Goal: Task Accomplishment & Management: Manage account settings

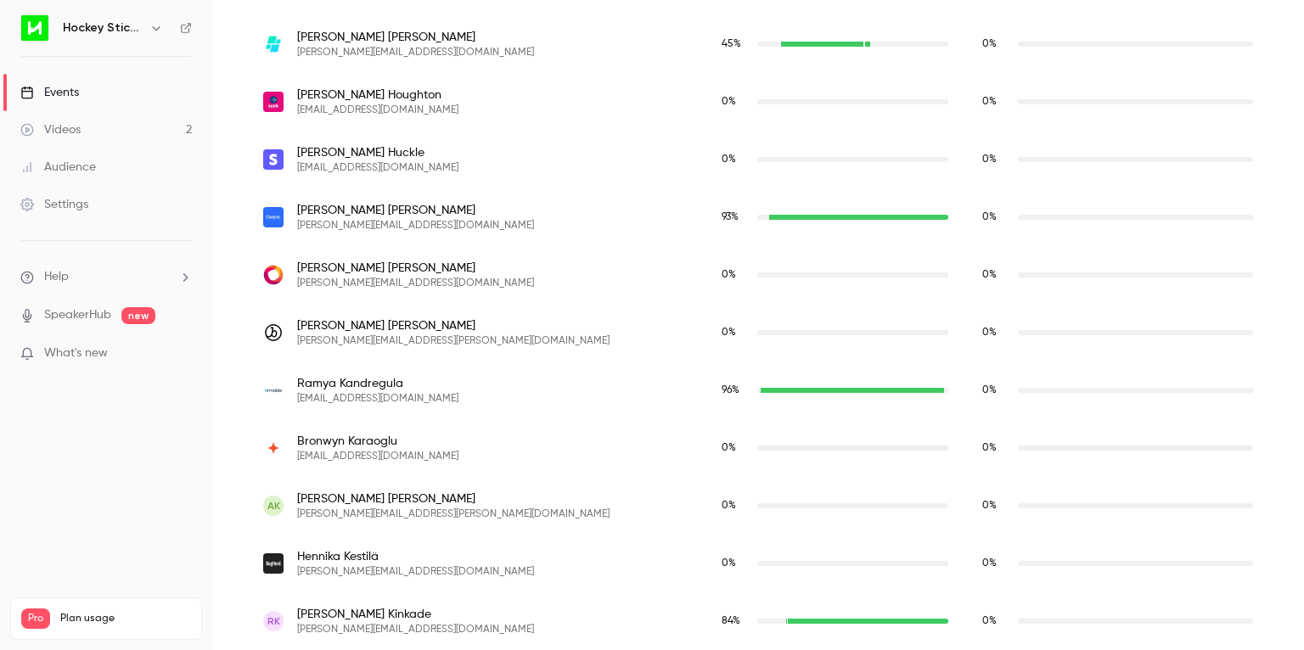
scroll to position [10733, 0]
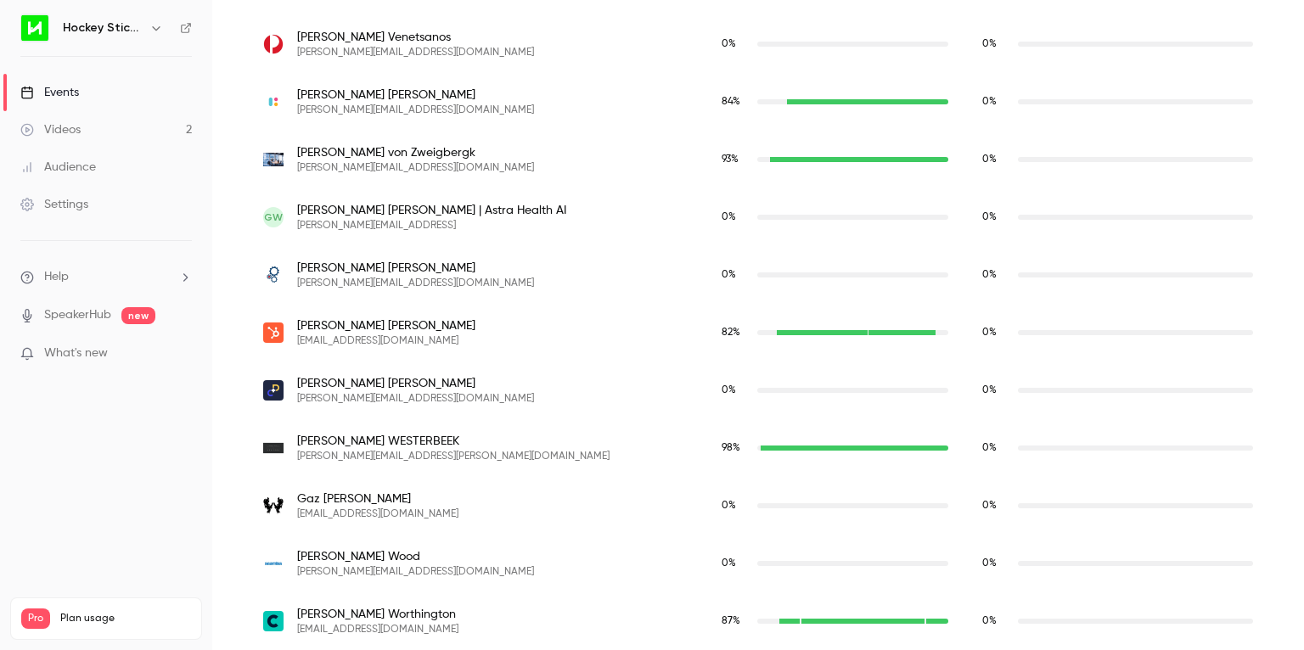
click at [353, 340] on span "[EMAIL_ADDRESS][DOMAIN_NAME]" at bounding box center [386, 342] width 178 height 14
click at [1015, 322] on div "0 %" at bounding box center [1118, 333] width 305 height 58
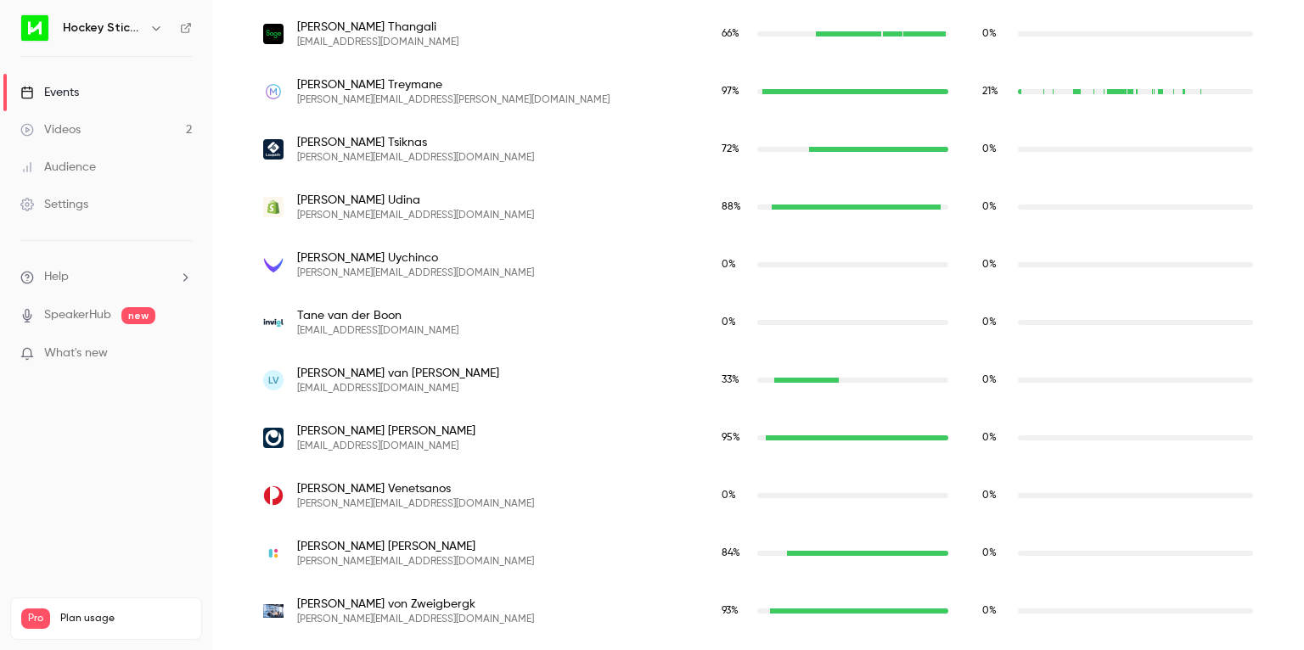
scroll to position [10096, 0]
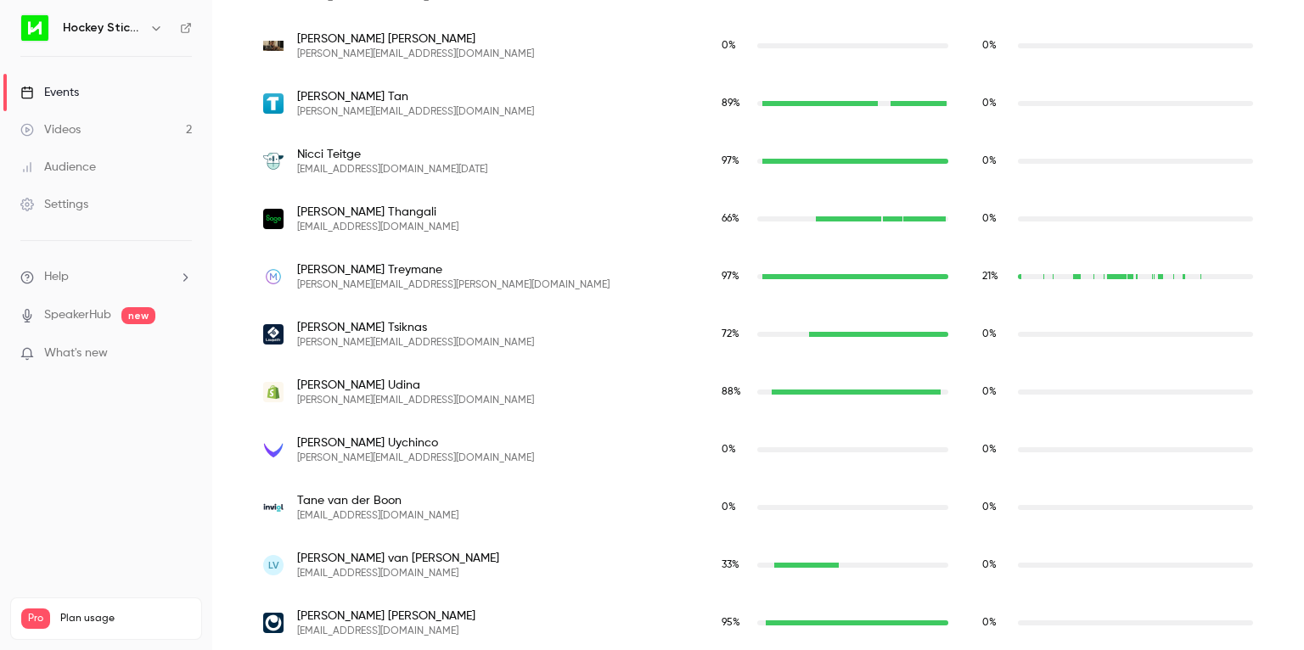
click at [92, 128] on link "Videos 2" at bounding box center [106, 129] width 212 height 37
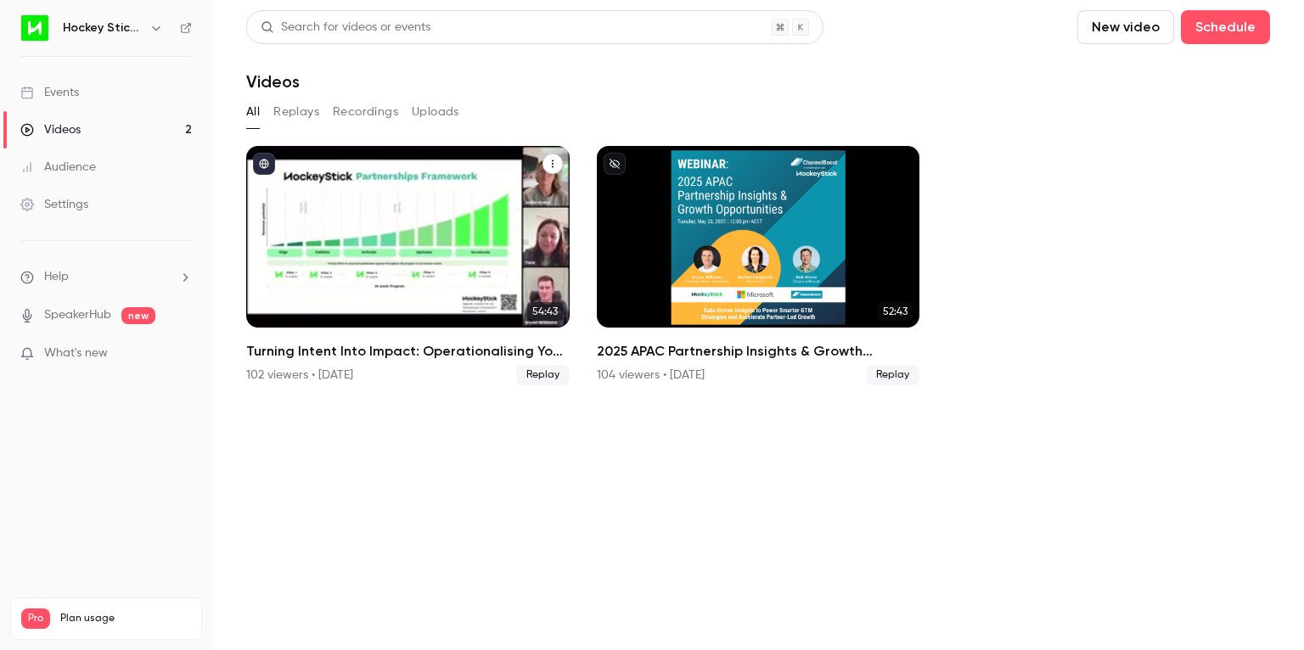
click at [421, 222] on div "Turning Intent Into Impact: Operationalising Your Partner Strategy" at bounding box center [408, 237] width 324 height 182
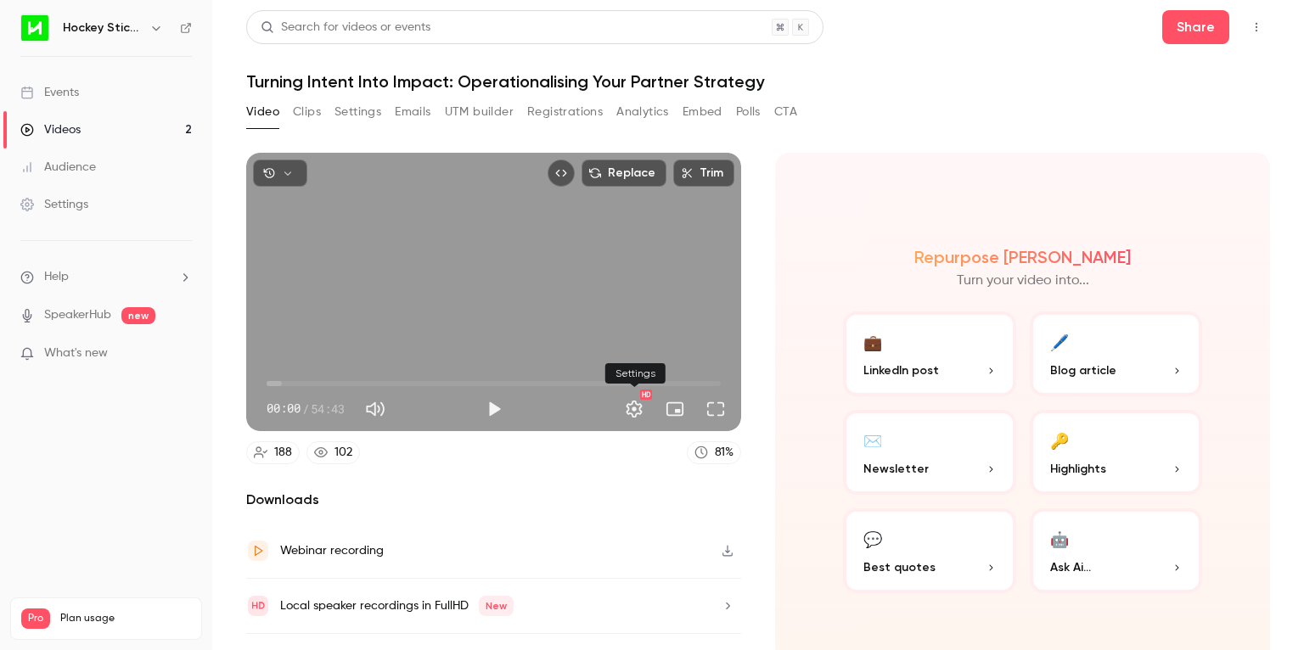
click at [635, 408] on button "Settings" at bounding box center [634, 409] width 34 height 34
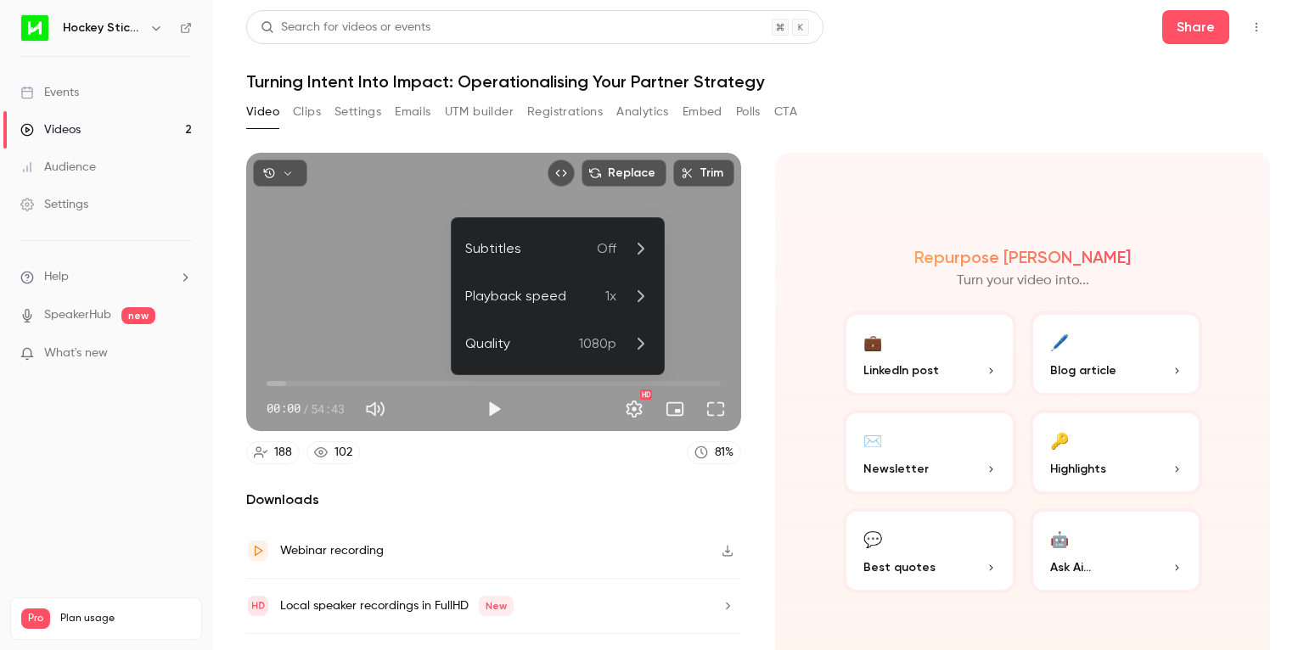
click at [635, 408] on div at bounding box center [652, 325] width 1304 height 650
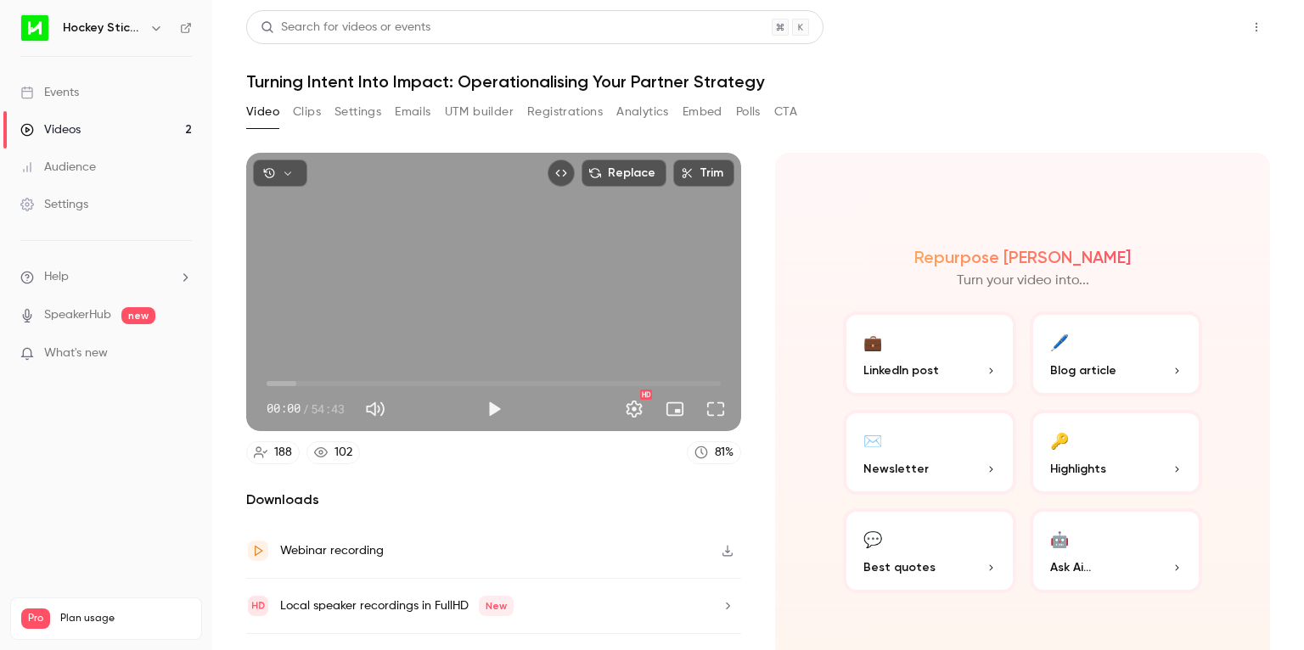
click at [1186, 24] on button "Share" at bounding box center [1196, 27] width 67 height 34
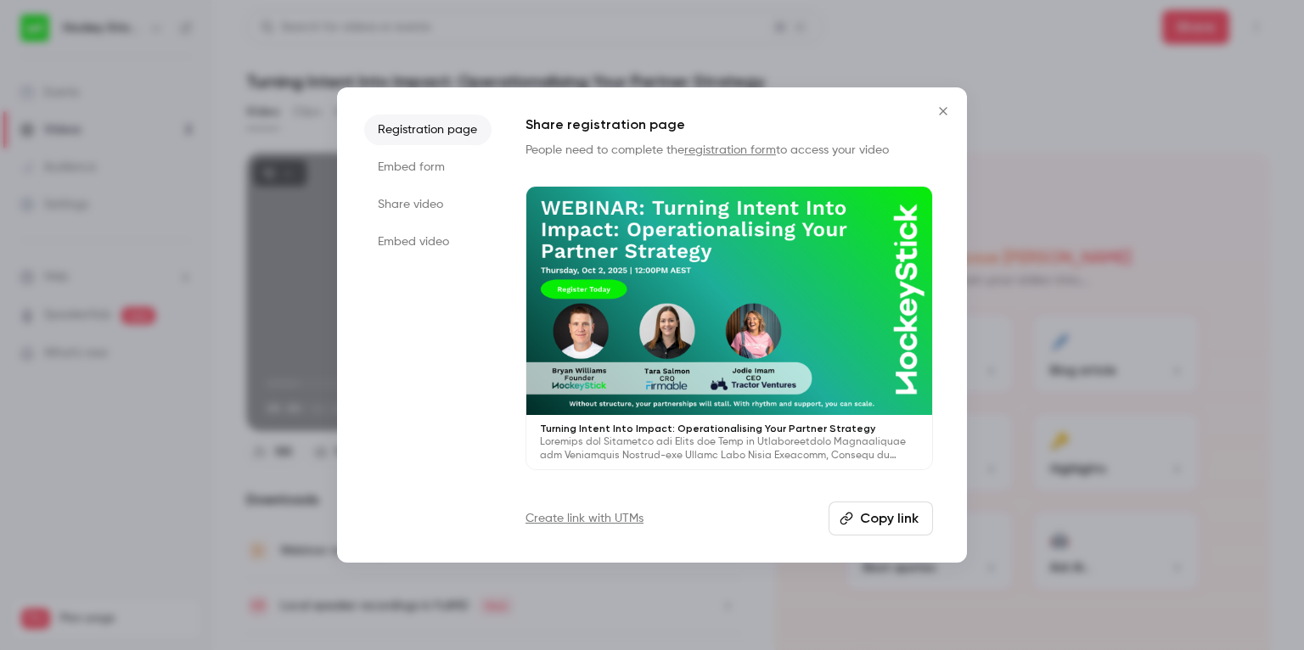
click at [726, 149] on link "registration form" at bounding box center [730, 150] width 92 height 12
